Goal: Feedback & Contribution: Contribute content

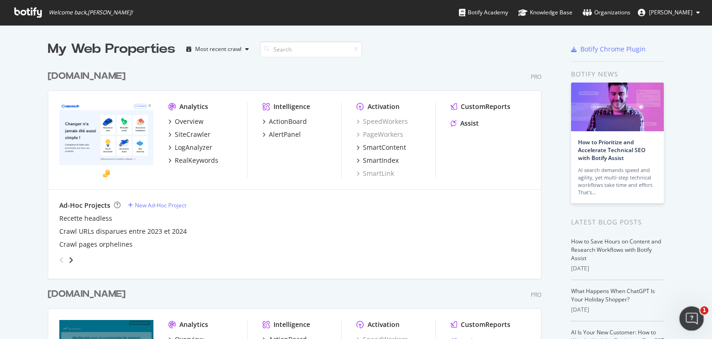
click at [686, 314] on div "Open Intercom Messenger" at bounding box center [690, 317] width 31 height 31
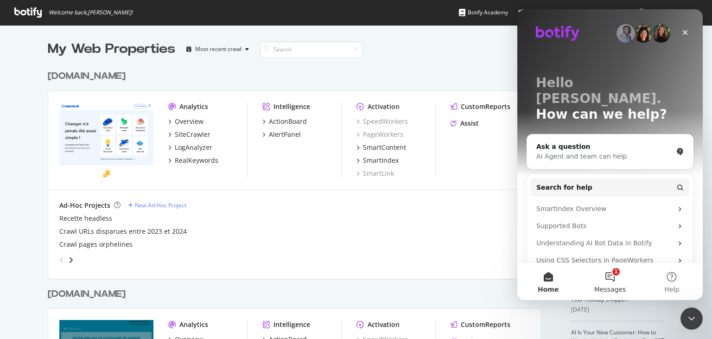
click at [608, 284] on button "1 Messages" at bounding box center [610, 281] width 62 height 37
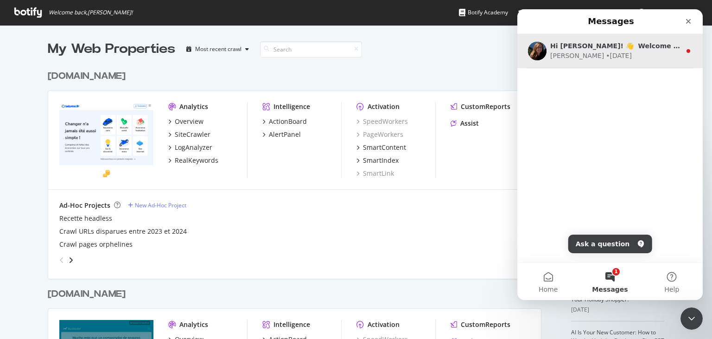
click at [531, 49] on img "Intercom messenger" at bounding box center [537, 51] width 19 height 19
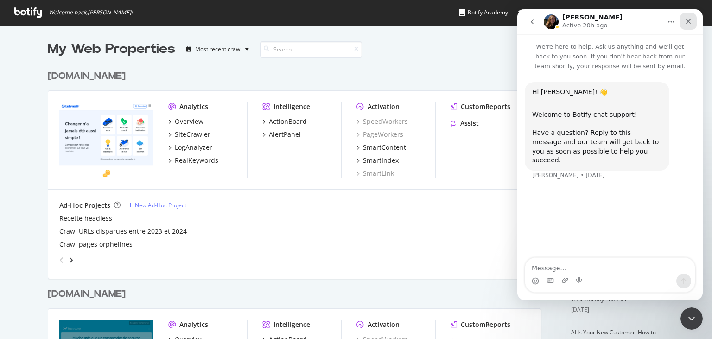
click at [689, 19] on icon "Close" at bounding box center [687, 21] width 7 height 7
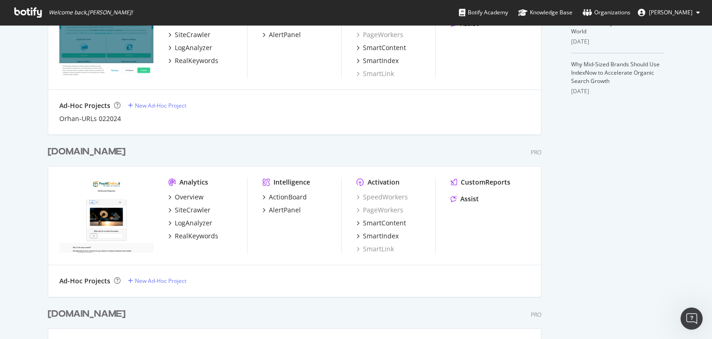
scroll to position [319, 0]
click at [188, 237] on div "RealKeywords" at bounding box center [197, 234] width 44 height 9
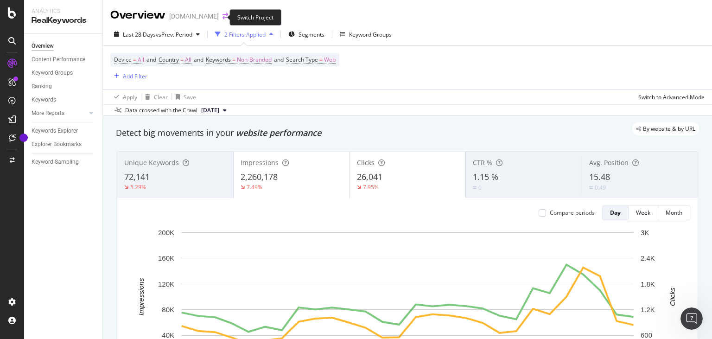
click at [222, 15] on icon "arrow-right-arrow-left" at bounding box center [225, 16] width 6 height 6
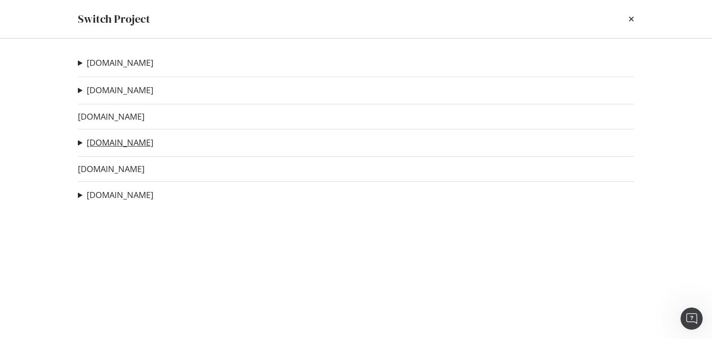
click at [106, 140] on link "[DOMAIN_NAME]" at bounding box center [120, 143] width 67 height 10
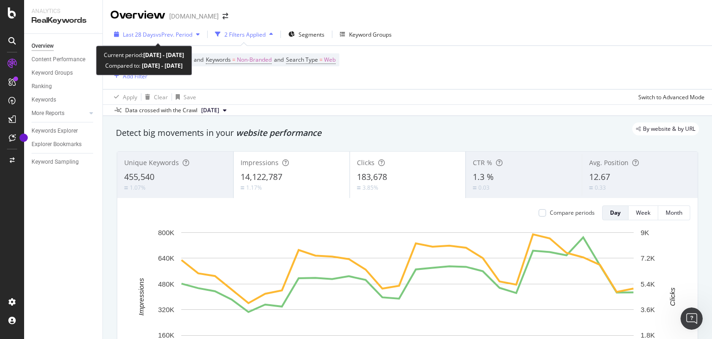
click at [149, 36] on span "Last 28 Days" at bounding box center [139, 35] width 33 height 8
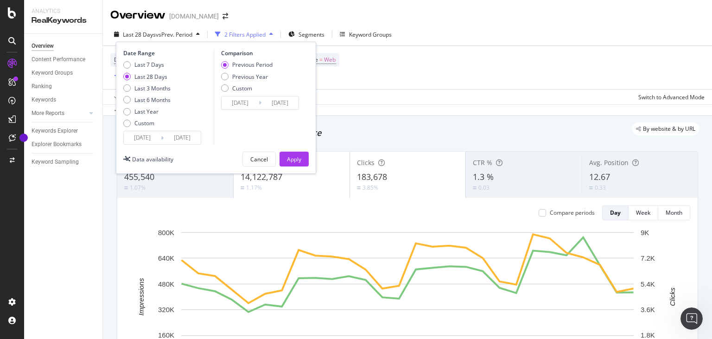
click at [157, 138] on input "[DATE]" at bounding box center [142, 137] width 37 height 13
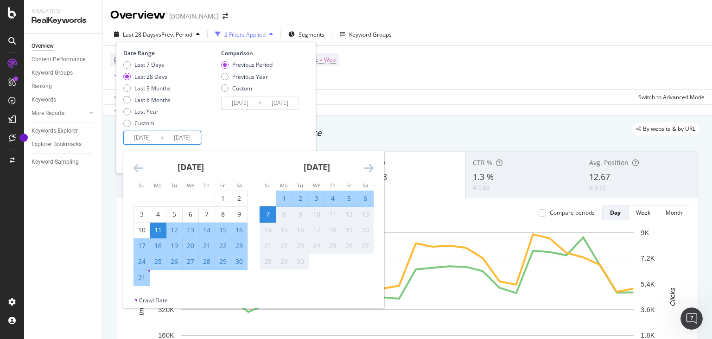
click at [134, 168] on icon "Move backward to switch to the previous month." at bounding box center [138, 167] width 10 height 11
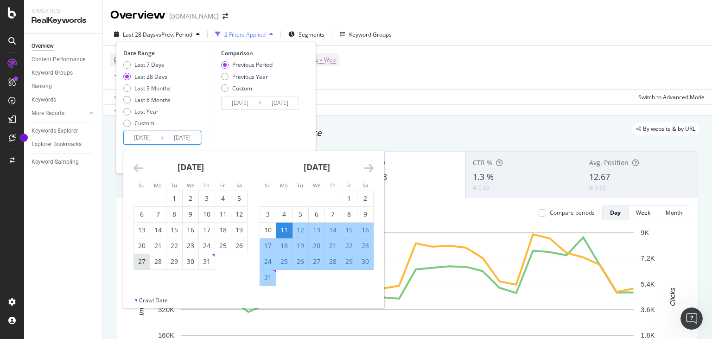
click at [142, 260] on div "27" at bounding box center [142, 261] width 16 height 9
type input "[DATE]"
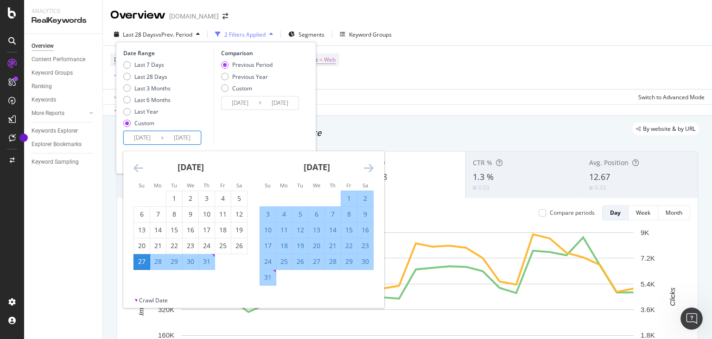
click at [368, 170] on icon "Move forward to switch to the next month." at bounding box center [369, 167] width 10 height 11
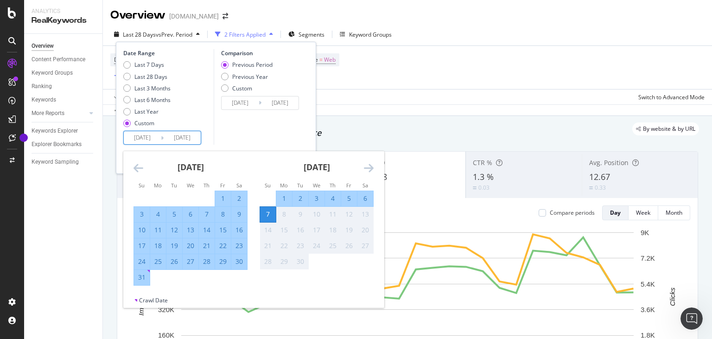
click at [271, 215] on div "7" at bounding box center [268, 213] width 16 height 9
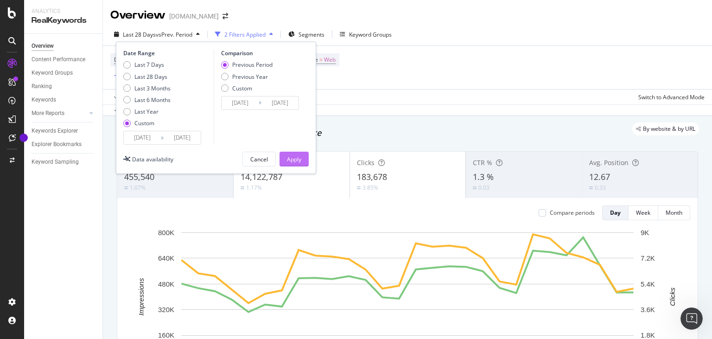
click at [289, 157] on div "Apply" at bounding box center [294, 159] width 14 height 8
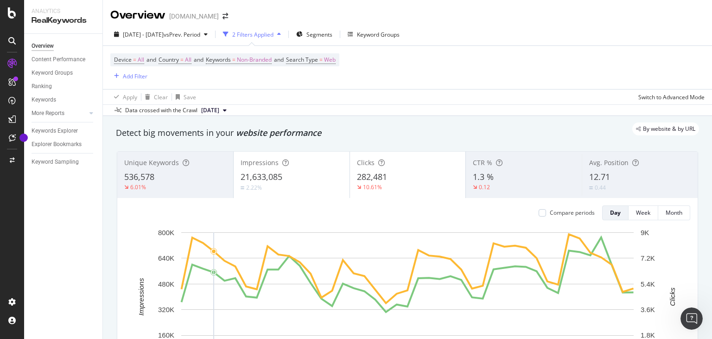
scroll to position [88, 0]
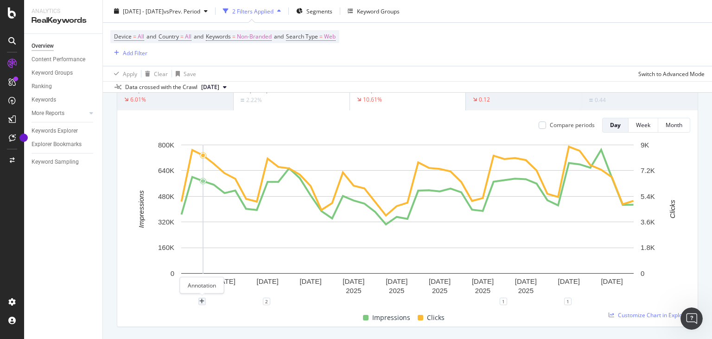
click at [205, 301] on div "plus" at bounding box center [201, 301] width 7 height 7
click at [196, 229] on div "Add annotation [DATE] Save" at bounding box center [201, 236] width 97 height 107
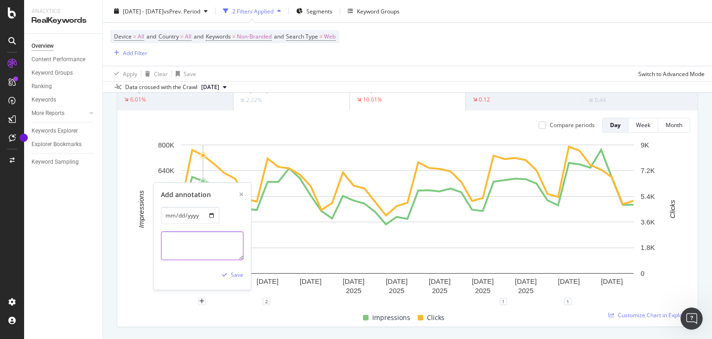
click at [191, 236] on textarea at bounding box center [202, 245] width 82 height 29
paste textarea "[URL][DOMAIN_NAME]"
type textarea "Online link "assicurazione online" verso la HP Assicurazioni da [URL][DOMAIN_NA…"
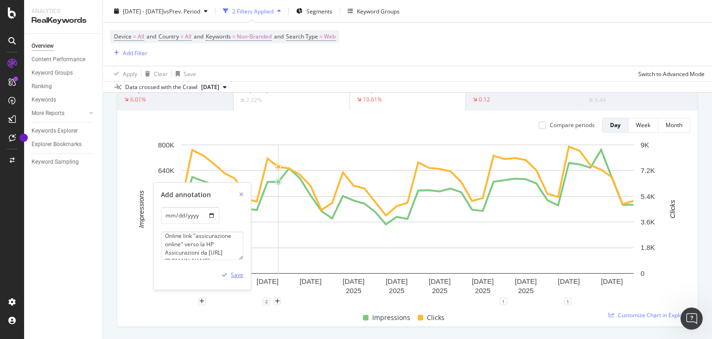
click at [238, 274] on div "Save" at bounding box center [237, 275] width 13 height 8
click at [215, 303] on div "plus" at bounding box center [212, 301] width 7 height 7
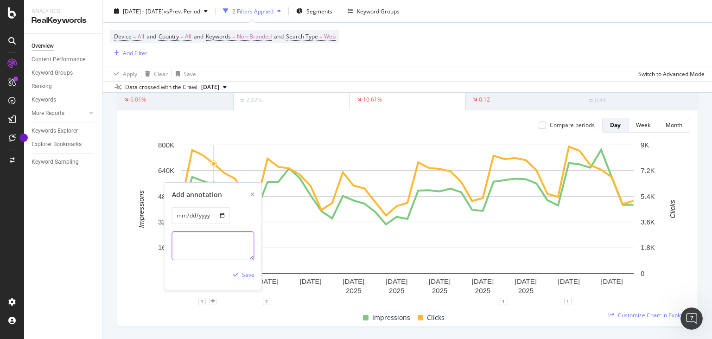
click at [213, 255] on textarea at bounding box center [213, 245] width 82 height 29
paste textarea "[URL][DOMAIN_NAME]"
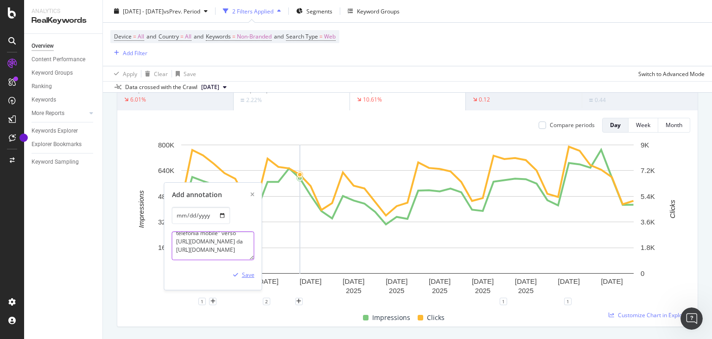
type textarea "Online link "offerte di telefonia mobile" verso [URL][DOMAIN_NAME] da [URL][DOM…"
click at [245, 272] on div "Save" at bounding box center [248, 275] width 13 height 8
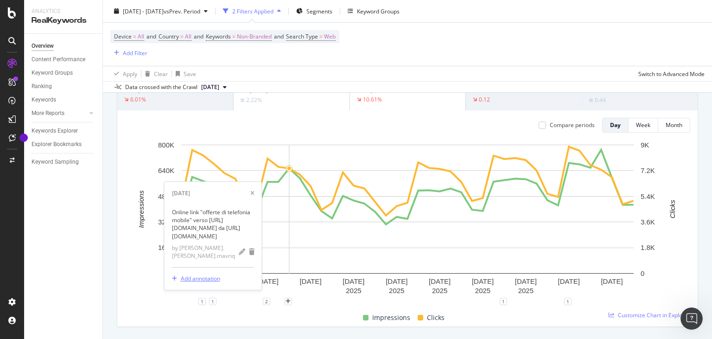
click at [206, 279] on div "Add annotation" at bounding box center [200, 278] width 39 height 8
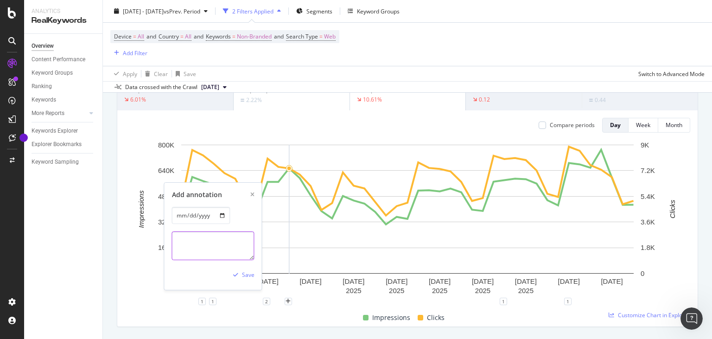
click at [188, 242] on textarea at bounding box center [213, 245] width 82 height 29
paste textarea "[URL][DOMAIN_NAME]"
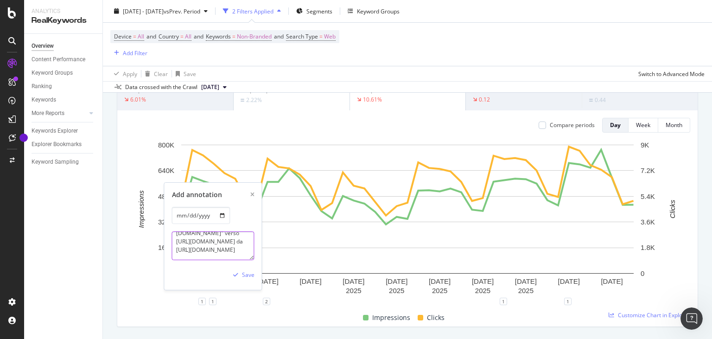
type textarea "Online link "offerte [PERSON_NAME] con [DOMAIN_NAME]" verso [URL][DOMAIN_NAME] …"
click at [248, 271] on div "Save" at bounding box center [248, 275] width 13 height 8
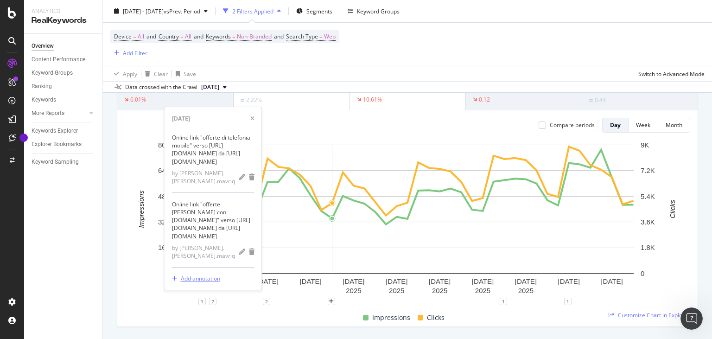
click at [208, 279] on div "Add annotation" at bounding box center [200, 278] width 39 height 8
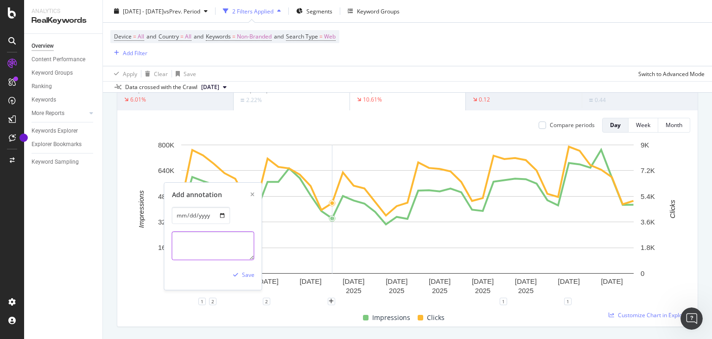
click at [205, 246] on textarea at bounding box center [213, 245] width 82 height 29
paste textarea "[URL][DOMAIN_NAME]"
paste textarea "[URL][DOMAIN_NAME][PERSON_NAME]"
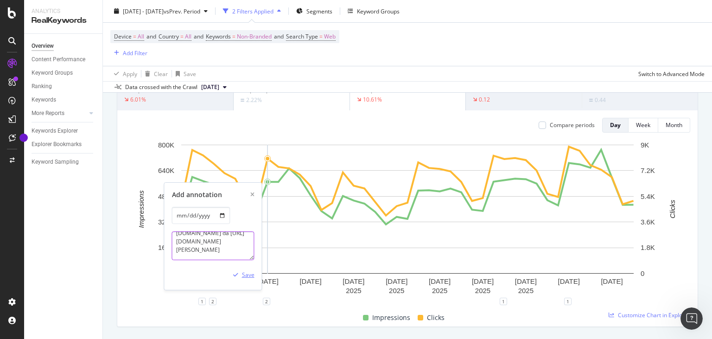
type textarea "Online link "assicurazione moto" verso [URL][DOMAIN_NAME] da [URL][DOMAIN_NAME]…"
click at [251, 274] on div "Save" at bounding box center [248, 275] width 13 height 8
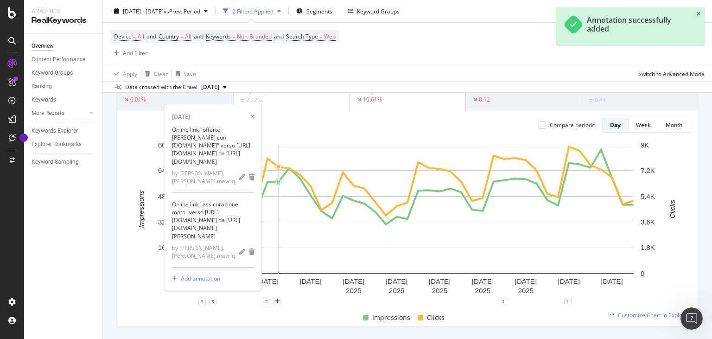
scroll to position [144, 0]
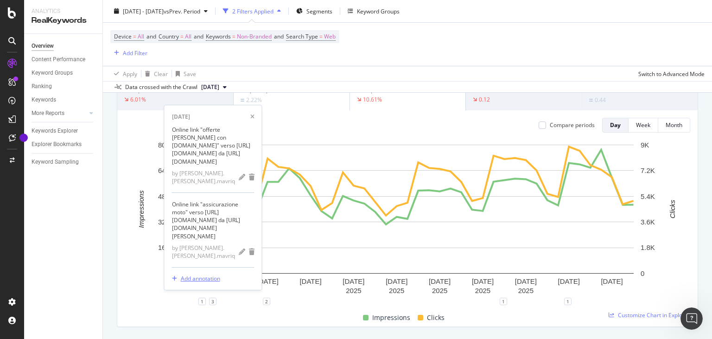
click at [197, 276] on div "Add annotation" at bounding box center [200, 278] width 39 height 8
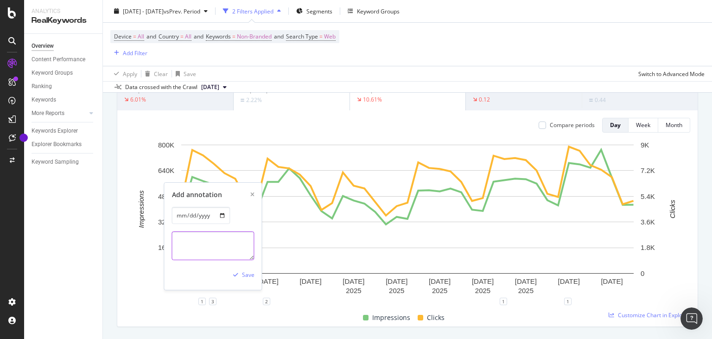
click at [209, 239] on textarea at bounding box center [213, 245] width 82 height 29
click at [205, 251] on textarea "Online link "assicurazioni" verso la HO di Assicurazioni da" at bounding box center [213, 245] width 82 height 29
paste textarea "[URL][DOMAIN_NAME]"
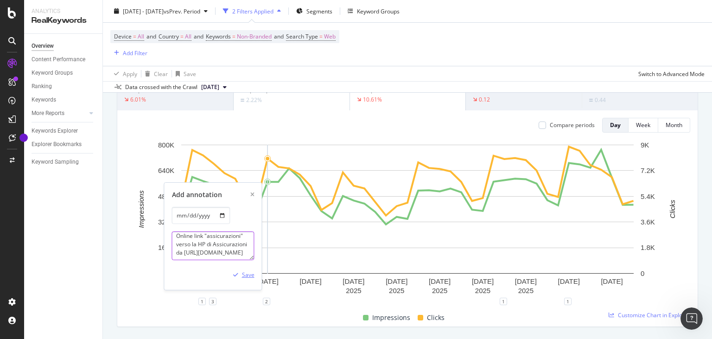
type textarea "Online link "assicurazioni" verso la HP di Assicurazioni da [URL][DOMAIN_NAME]"
click at [249, 272] on div "Save" at bounding box center [248, 275] width 13 height 8
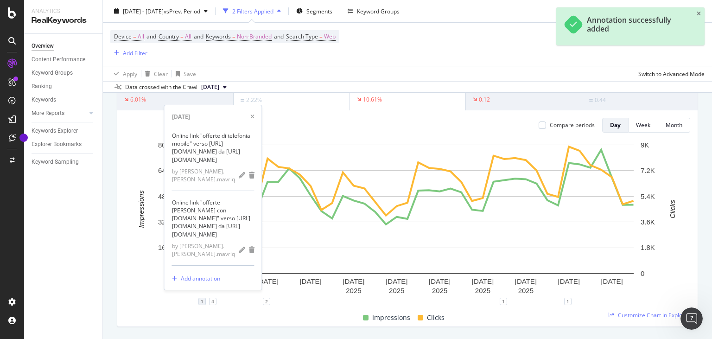
click at [202, 302] on div "1" at bounding box center [201, 301] width 7 height 7
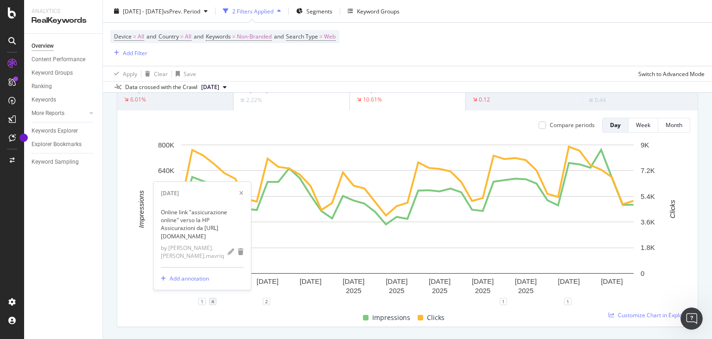
click at [215, 303] on div "4" at bounding box center [212, 301] width 7 height 7
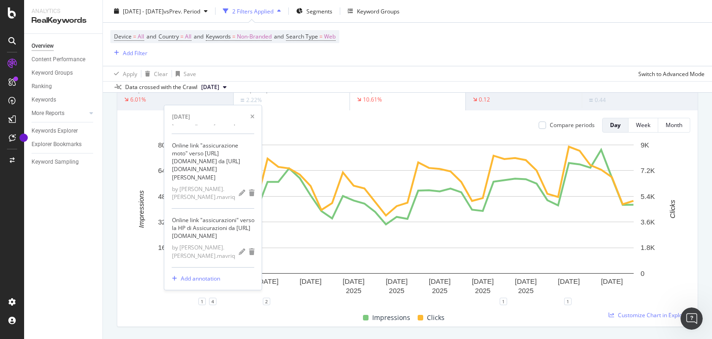
scroll to position [218, 0]
click at [238, 253] on div "by [PERSON_NAME].[PERSON_NAME].mavriq" at bounding box center [213, 251] width 82 height 16
click at [240, 255] on icon "pencil" at bounding box center [242, 251] width 6 height 6
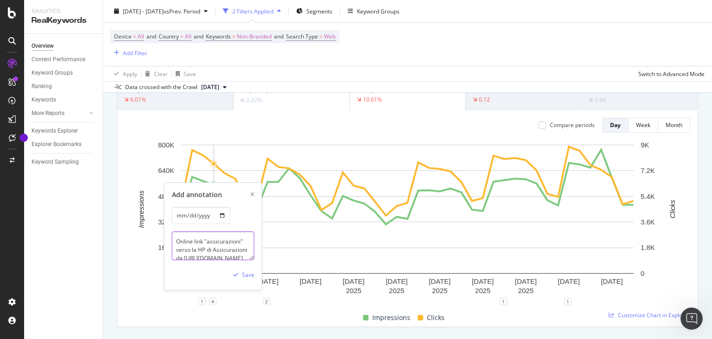
click at [212, 247] on textarea "Online link "assicurazioni" verso la HP di Assicurazioni da [URL][DOMAIN_NAME]" at bounding box center [213, 245] width 82 height 29
type textarea "Online link "assicurazioni" verso la HP Assicurazioni da [URL][DOMAIN_NAME]"
click at [250, 274] on div "Save" at bounding box center [248, 275] width 13 height 8
